Goal: Information Seeking & Learning: Learn about a topic

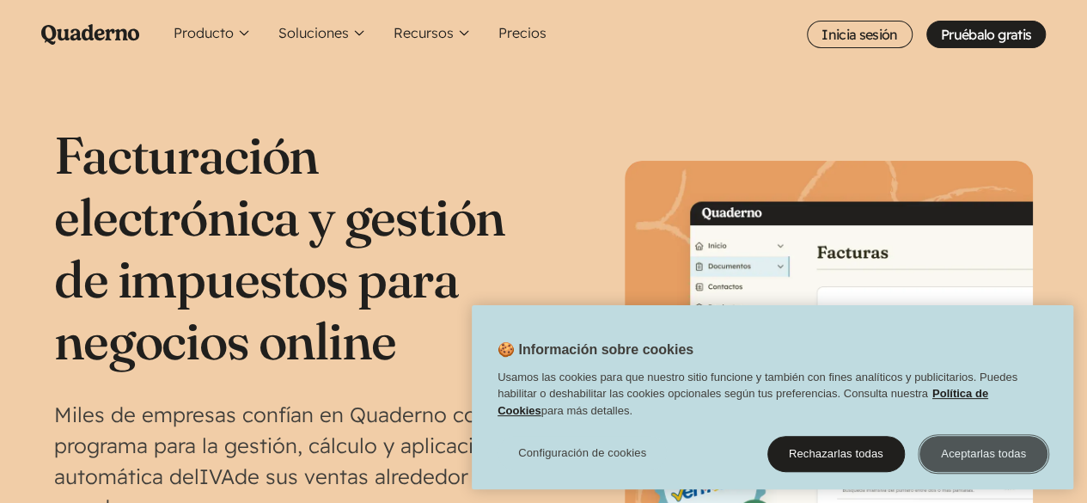
click at [957, 463] on button "Aceptarlas todas" at bounding box center [984, 454] width 128 height 36
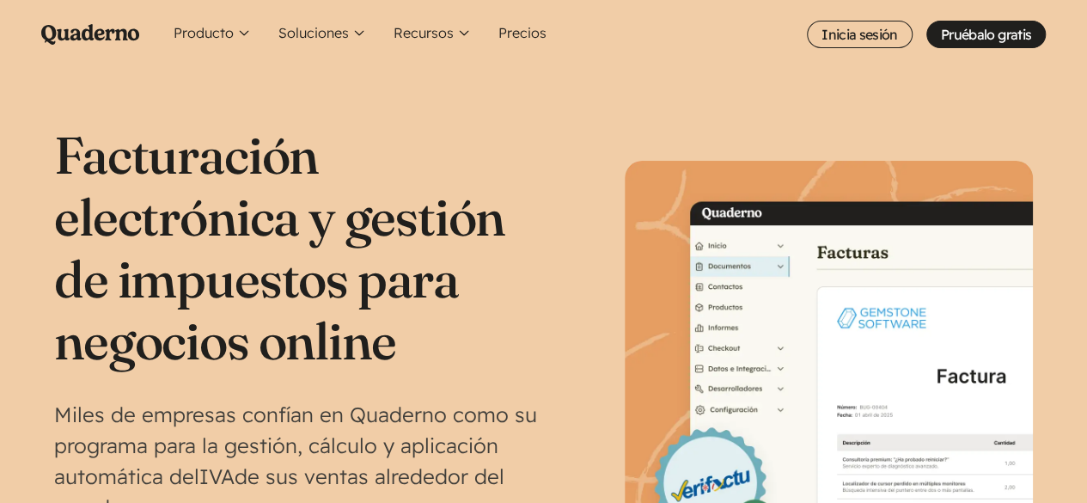
click at [452, 321] on h1 "Facturación electrónica y gestión de impuestos para negocios online" at bounding box center [298, 248] width 489 height 248
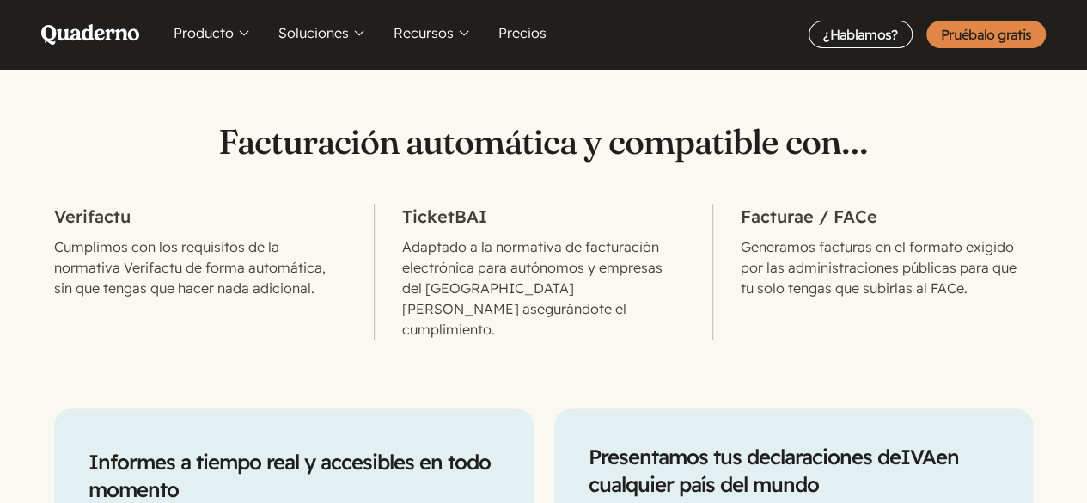
scroll to position [997, 0]
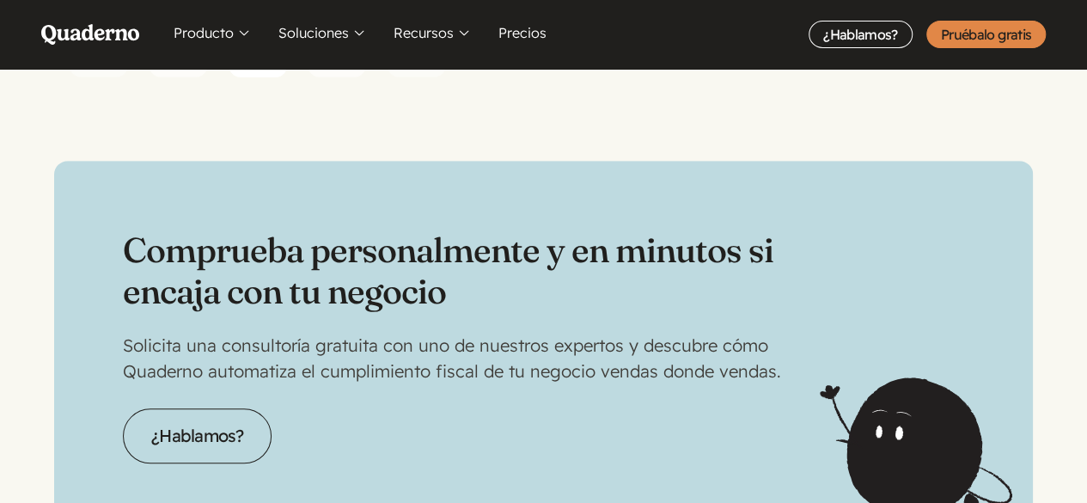
click at [914, 260] on div "Comprueba personalmente y en minutos si encaja con tu negocio Solicita una cons…" at bounding box center [543, 346] width 979 height 371
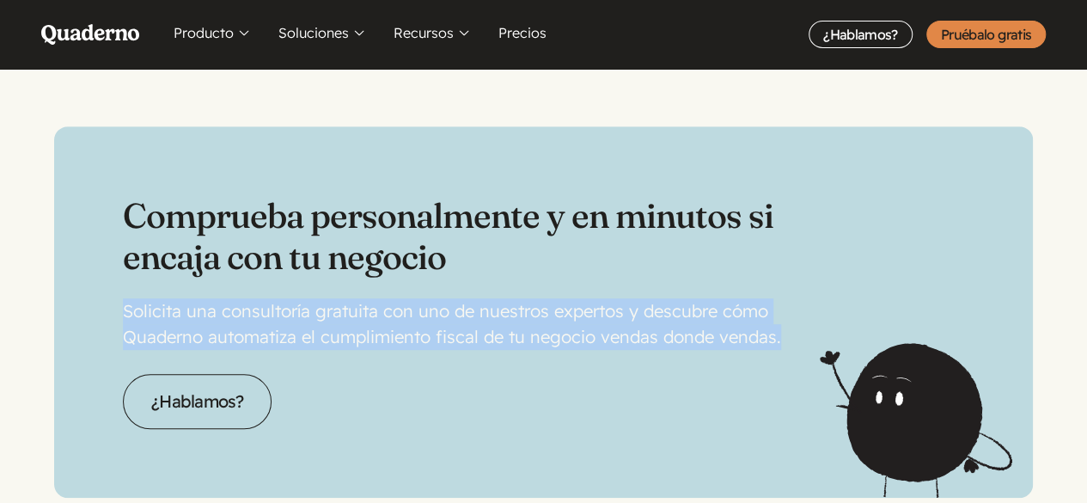
click at [914, 298] on p "Solicita una consultoría gratuita con uno de nuestros expertos y descubre cómo …" at bounding box center [543, 324] width 841 height 52
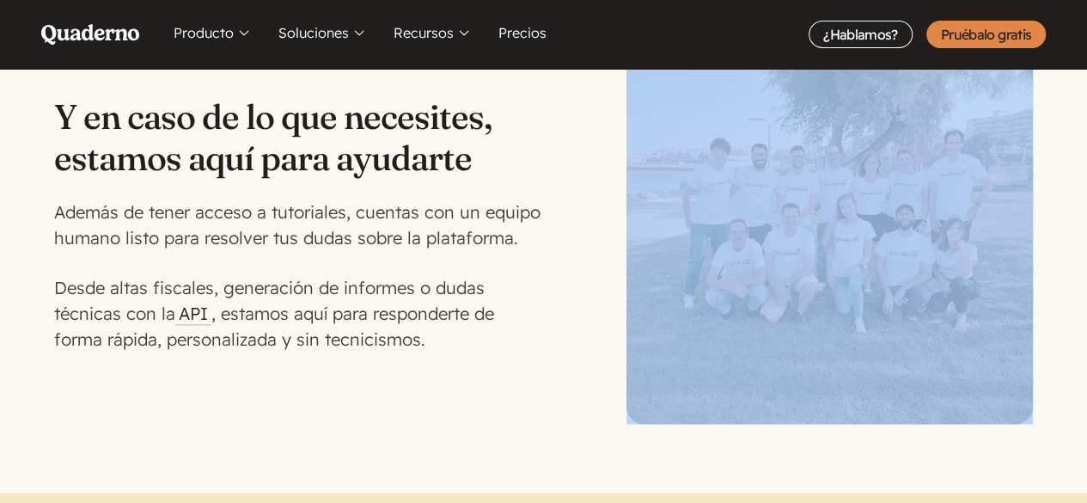
click at [913, 260] on img at bounding box center [830, 221] width 406 height 406
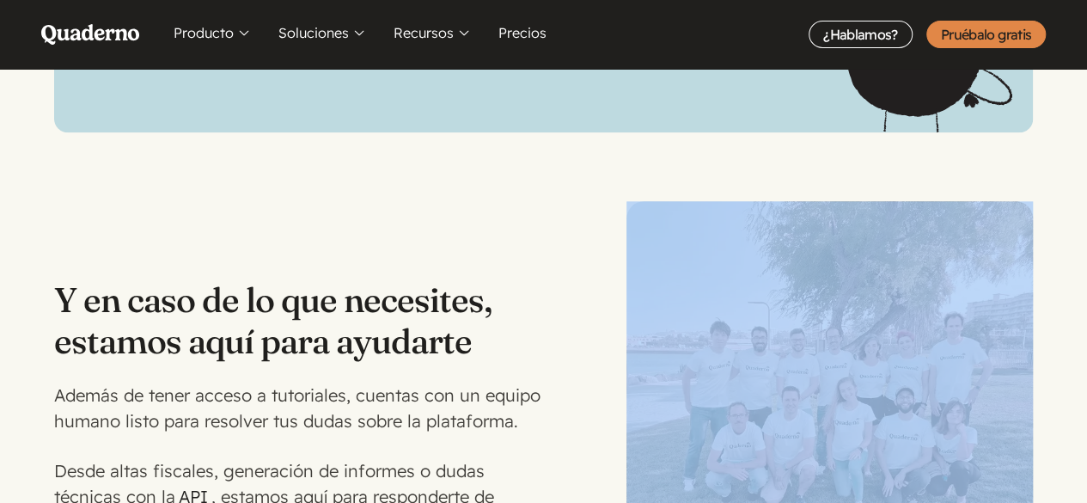
scroll to position [4057, 0]
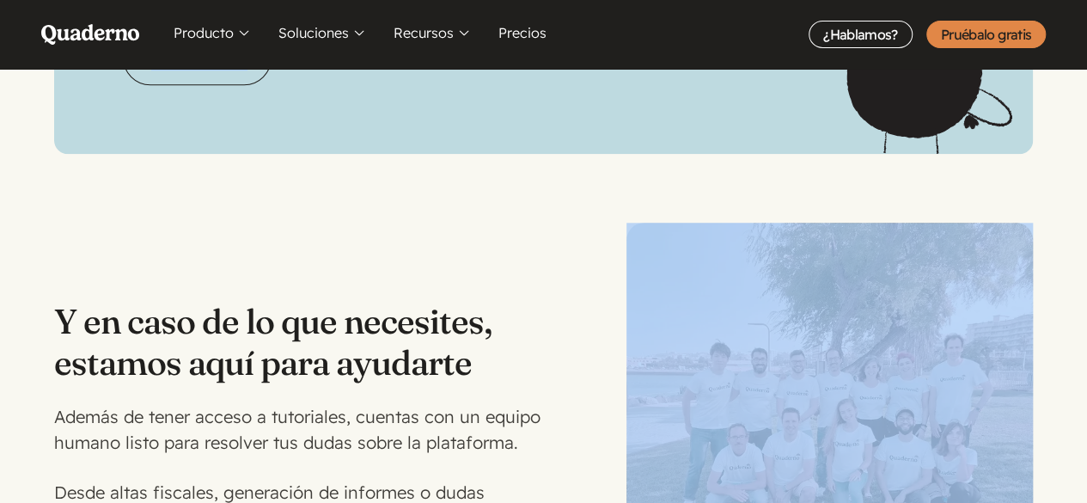
click at [913, 260] on img at bounding box center [830, 426] width 406 height 406
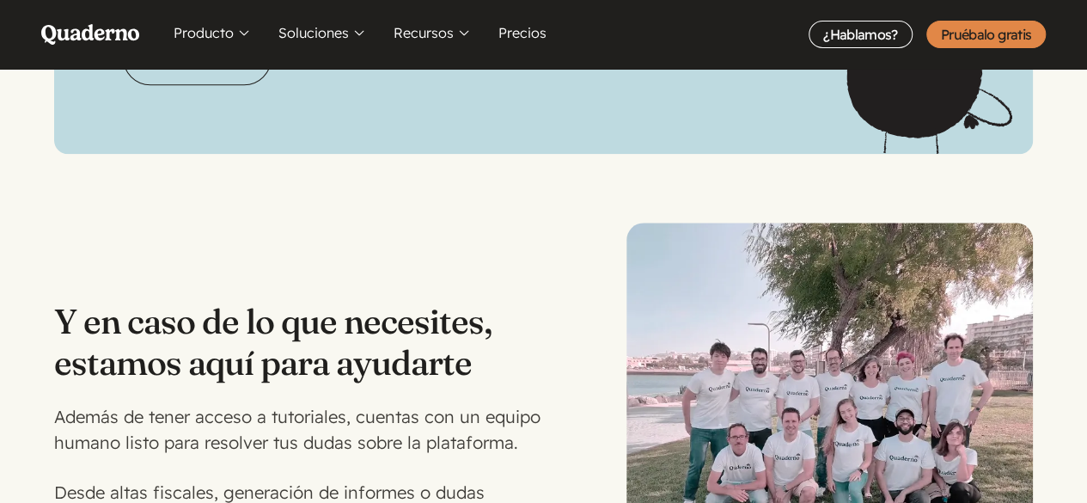
click at [552, 283] on div "Y en caso de lo que necesites, estamos aquí para ayudarte Además de tener acces…" at bounding box center [543, 426] width 979 height 406
